Goal: Information Seeking & Learning: Learn about a topic

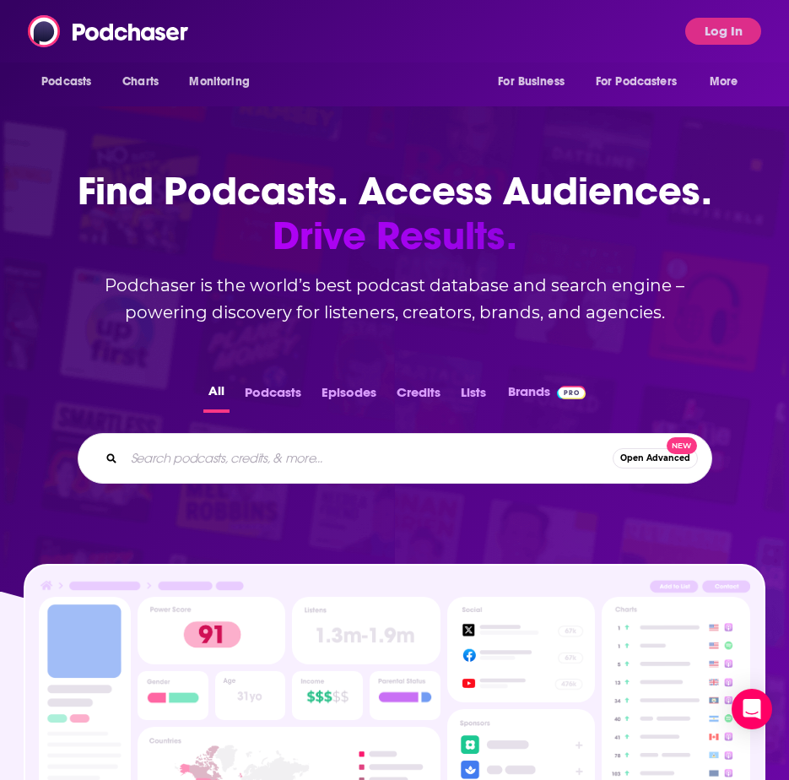
click at [256, 464] on input "Search podcasts, credits, & more..." at bounding box center [368, 458] width 488 height 27
click at [270, 446] on input "Search podcasts, credits, & more..." at bounding box center [368, 458] width 488 height 27
type input "The Money with"
click at [745, 30] on button "Log In" at bounding box center [723, 31] width 76 height 27
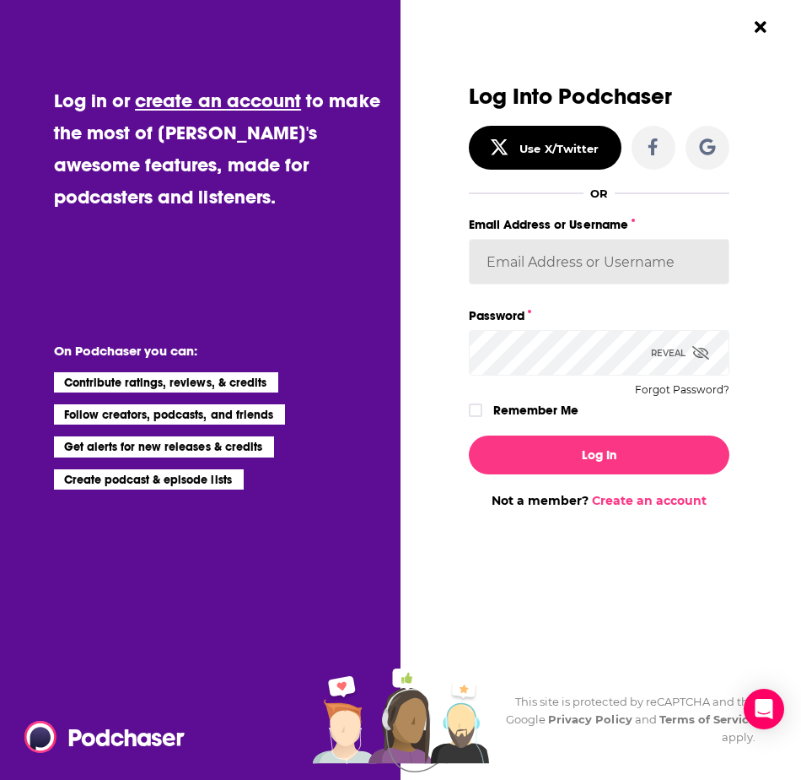
type input "Rpearson"
click at [513, 405] on label "Remember Me" at bounding box center [536, 410] width 85 height 22
click at [481, 418] on input "rememberMe" at bounding box center [476, 418] width 10 height 0
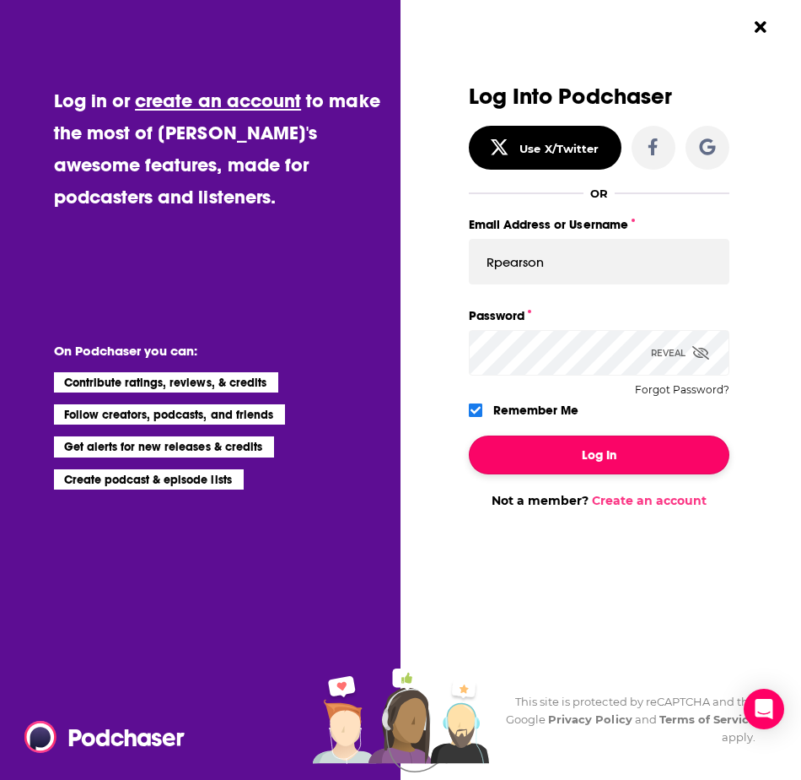
click at [516, 446] on button "Log In" at bounding box center [599, 454] width 261 height 39
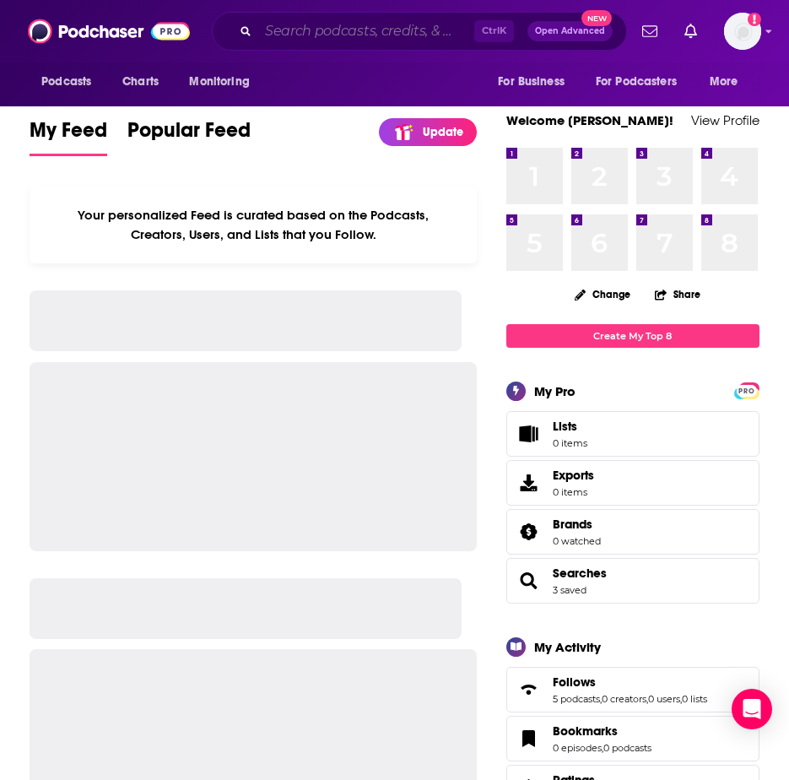
click at [311, 27] on input "Search podcasts, credits, & more..." at bounding box center [366, 31] width 216 height 27
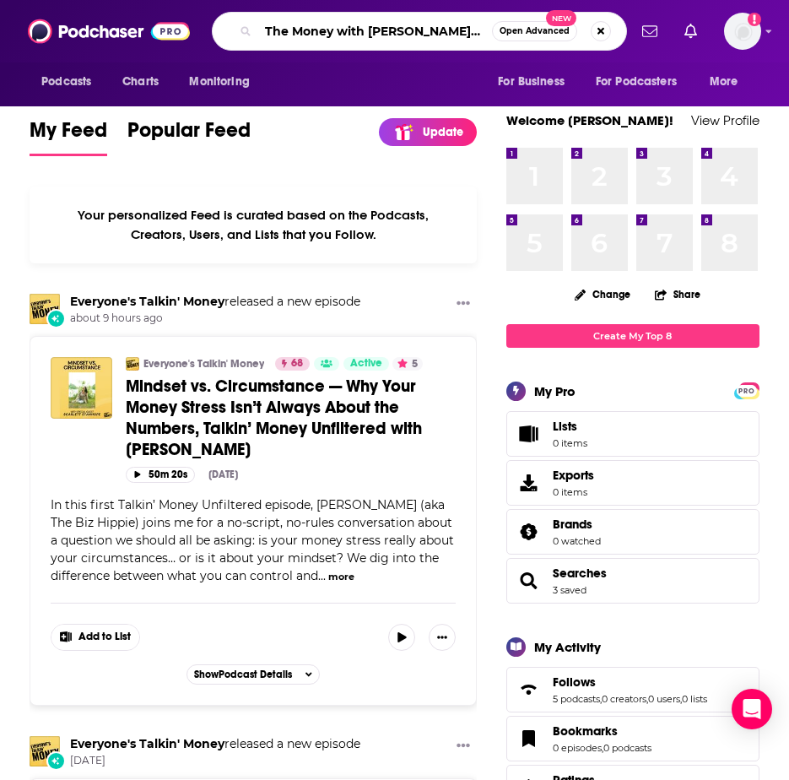
type input "The Money with [PERSON_NAME] Show"
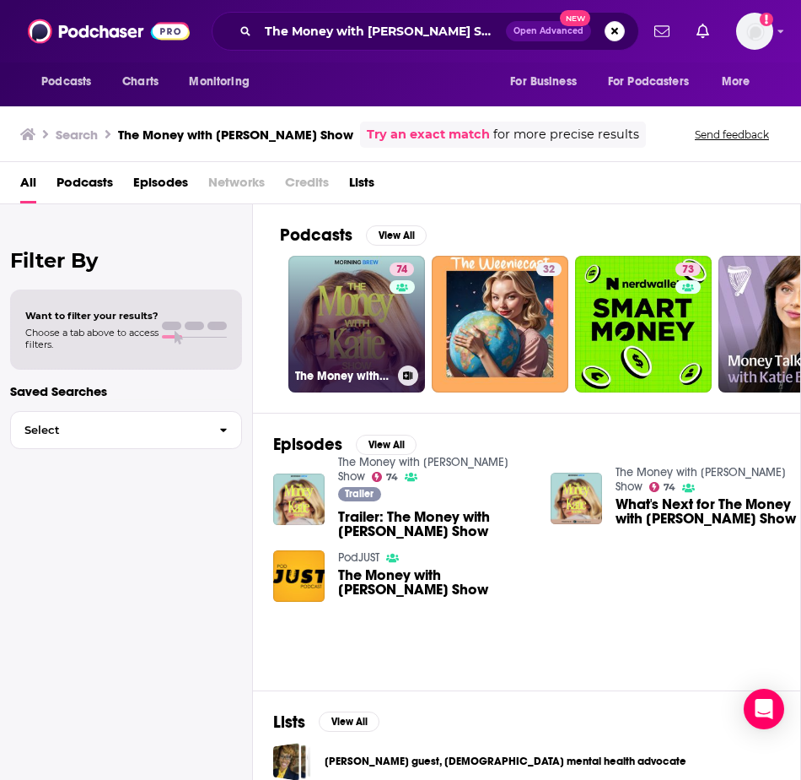
click at [357, 341] on link "74 The Money with [PERSON_NAME] Show" at bounding box center [357, 324] width 137 height 137
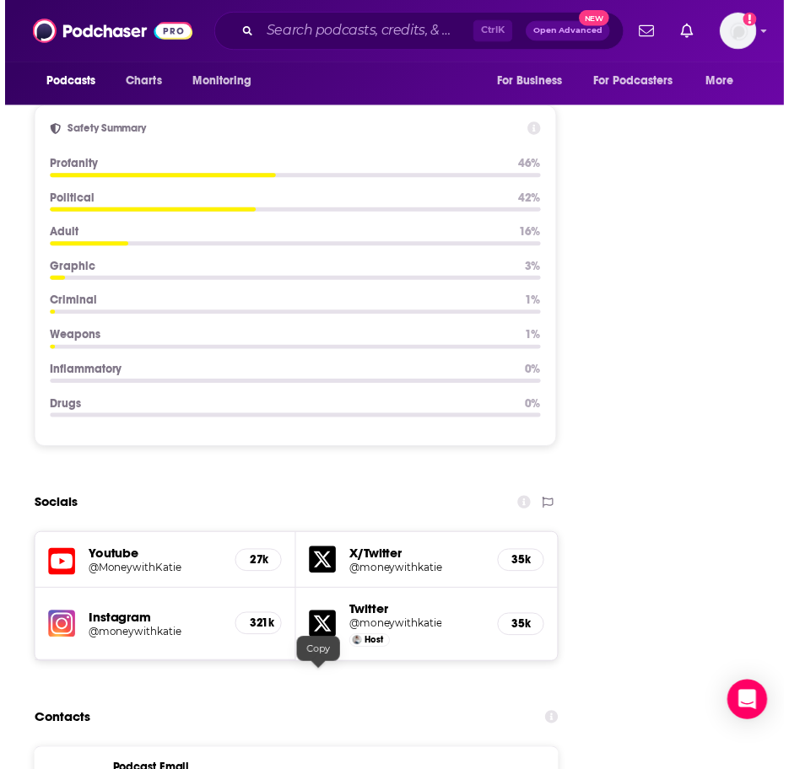
scroll to position [1940, 0]
